Goal: Navigation & Orientation: Understand site structure

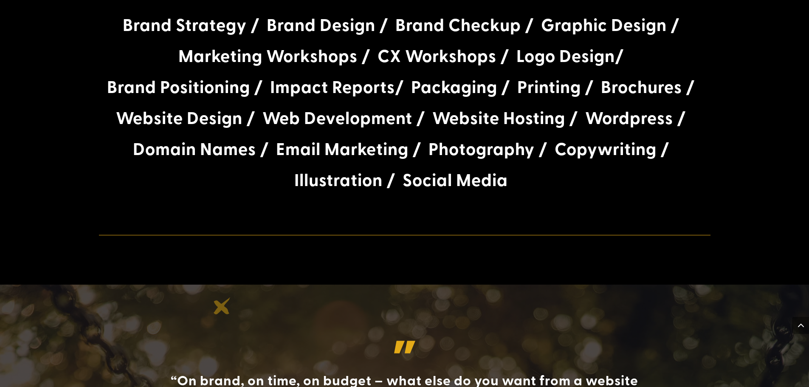
scroll to position [1835, 0]
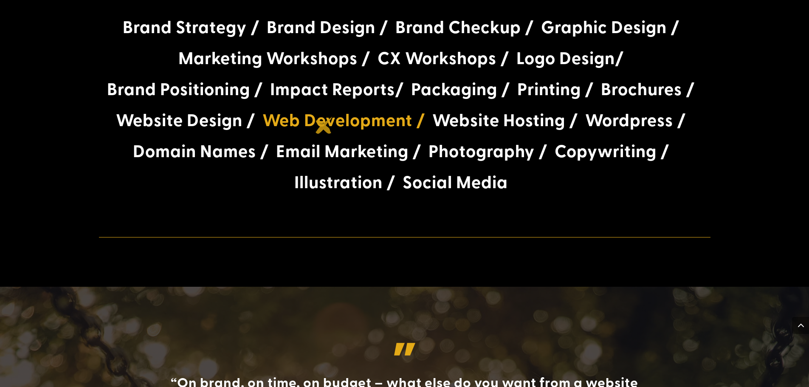
click at [324, 125] on h3 "Web Development /" at bounding box center [343, 122] width 163 height 25
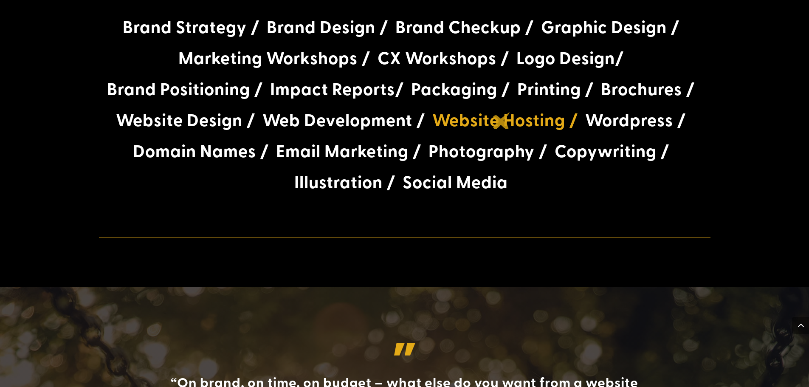
click at [501, 121] on h3 "Website Hosting /" at bounding box center [505, 122] width 146 height 25
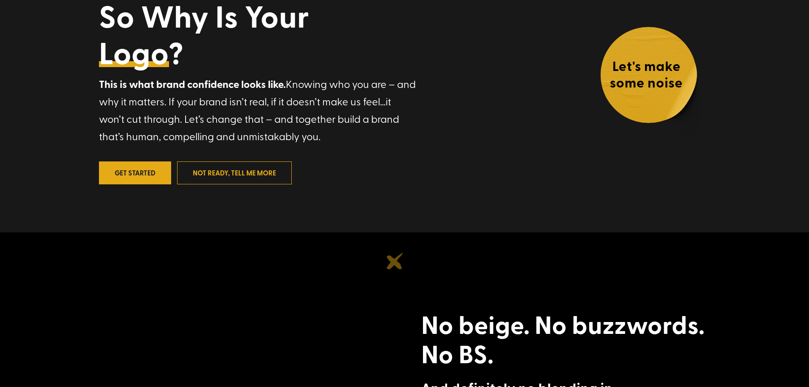
scroll to position [0, 0]
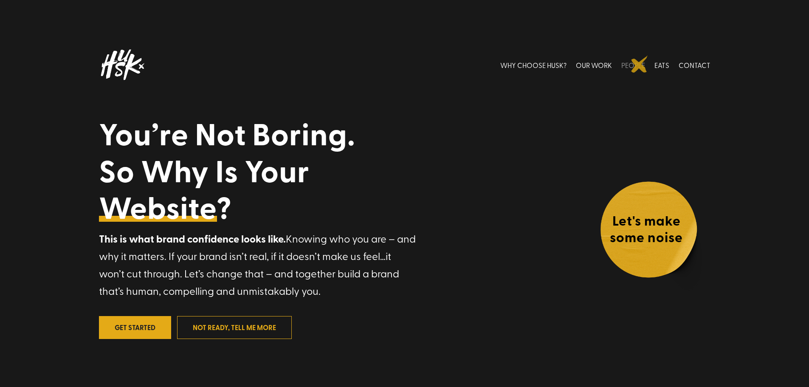
click at [640, 63] on link "PEOPLE" at bounding box center [633, 65] width 24 height 38
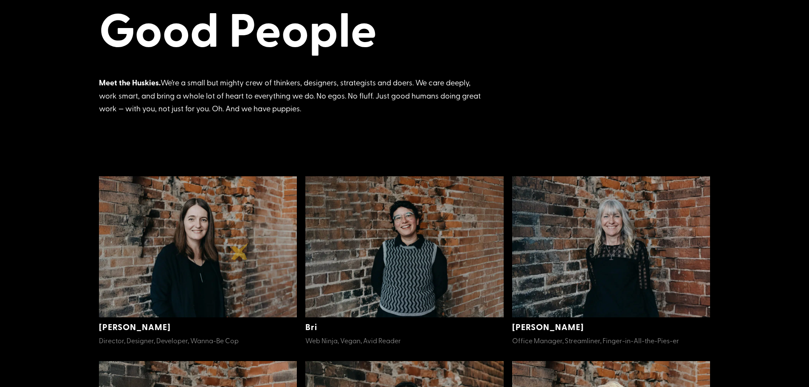
scroll to position [102, 0]
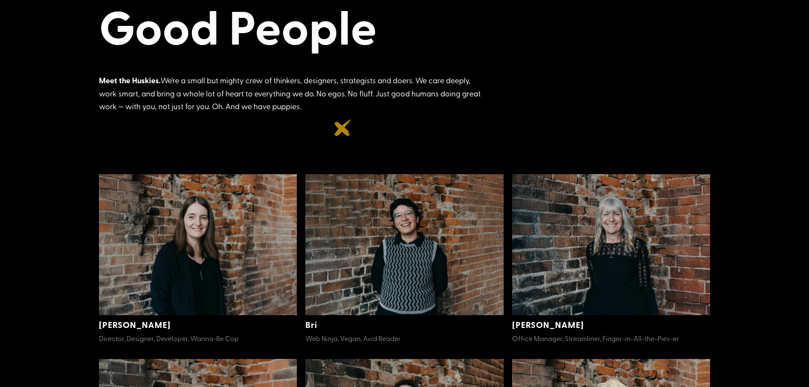
drag, startPoint x: 194, startPoint y: 87, endPoint x: 343, endPoint y: 127, distance: 154.0
click at [343, 127] on div "Meet the Huskies. We’re a small but mighty crew of thinkers, designers, strateg…" at bounding box center [405, 101] width 612 height 54
click at [375, 77] on div "Meet the Huskies. We’re a small but mighty crew of thinkers, designers, strateg…" at bounding box center [290, 93] width 382 height 39
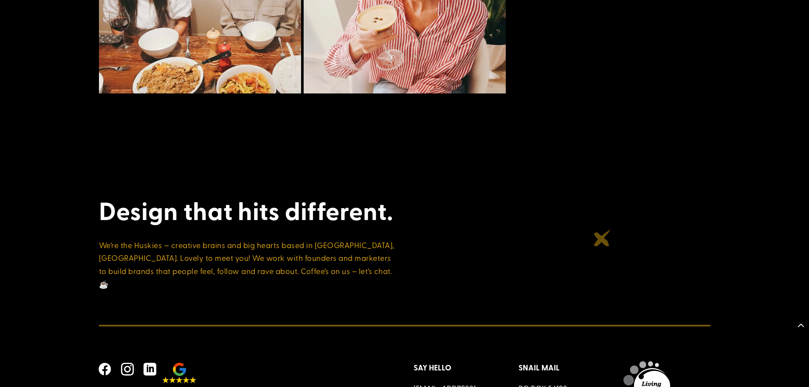
scroll to position [1291, 0]
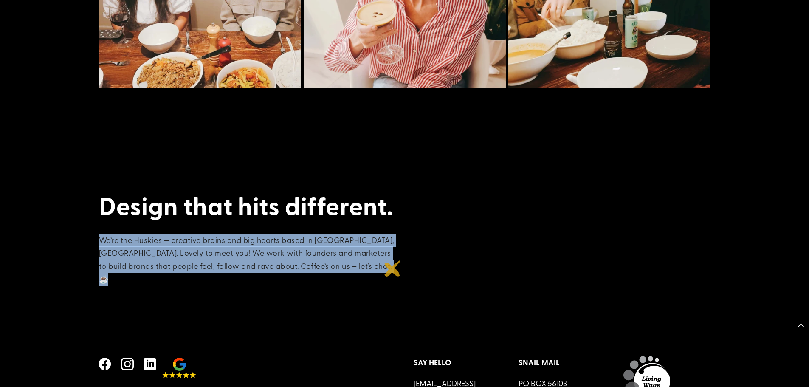
drag, startPoint x: 76, startPoint y: 242, endPoint x: 455, endPoint y: 255, distance: 379.1
click at [395, 265] on div "Design that hits different. We’re the Huskies — creative brains and big hearts …" at bounding box center [404, 303] width 809 height 317
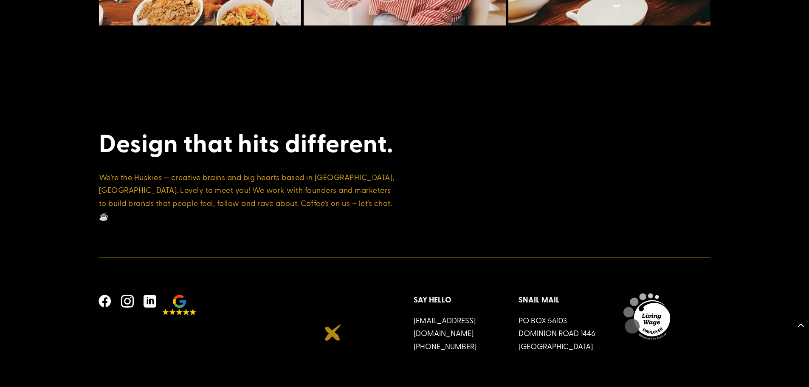
click at [332, 332] on div "   Say Hello info@husk.co.nz +64 9 908 0406 Snail Mail PO Box 56103 Dominion…" at bounding box center [405, 330] width 612 height 75
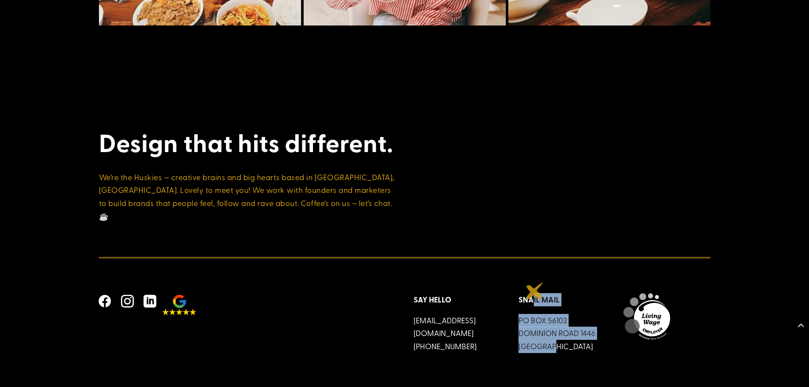
drag, startPoint x: 562, startPoint y: 332, endPoint x: 526, endPoint y: 281, distance: 62.5
click at [528, 293] on div "Snail Mail PO Box 56103 Dominion Road 1446 Auckland" at bounding box center [562, 322] width 87 height 59
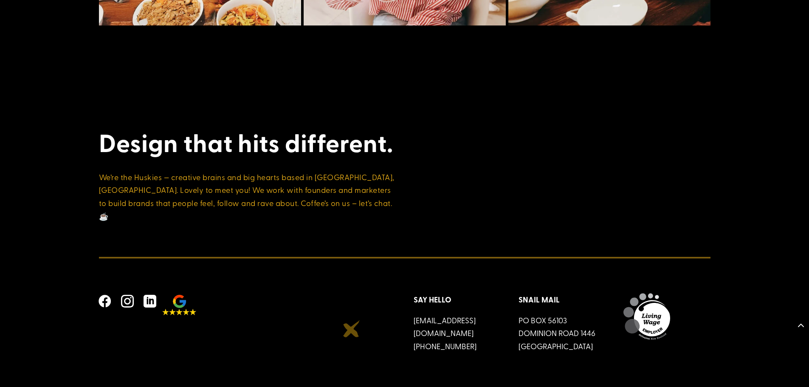
click at [318, 322] on div "   Say Hello info@husk.co.nz +64 9 908 0406 Snail Mail PO Box 56103 Dominion…" at bounding box center [405, 330] width 612 height 75
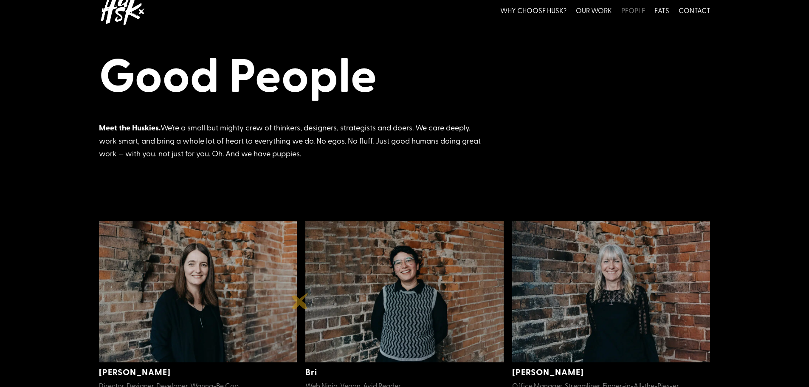
scroll to position [0, 0]
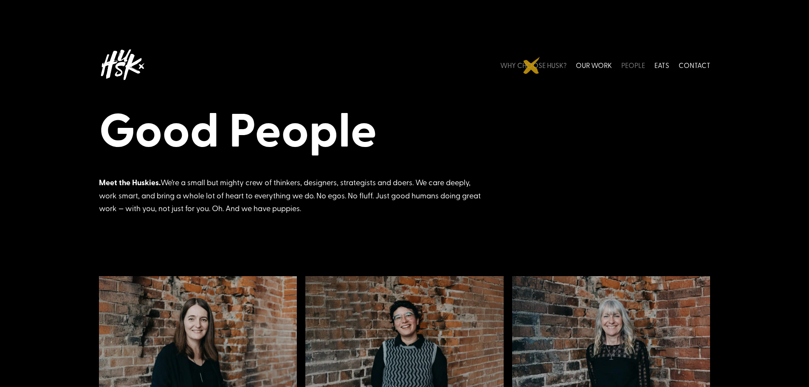
click at [532, 65] on link "WHY CHOOSE HUSK?" at bounding box center [533, 65] width 66 height 38
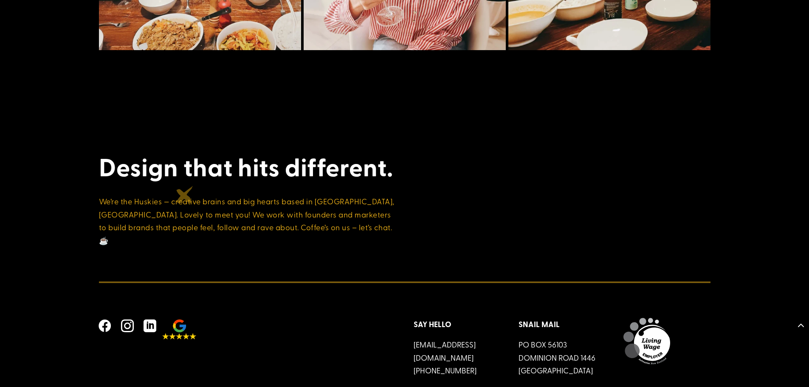
scroll to position [3340, 0]
